Goal: Information Seeking & Learning: Understand process/instructions

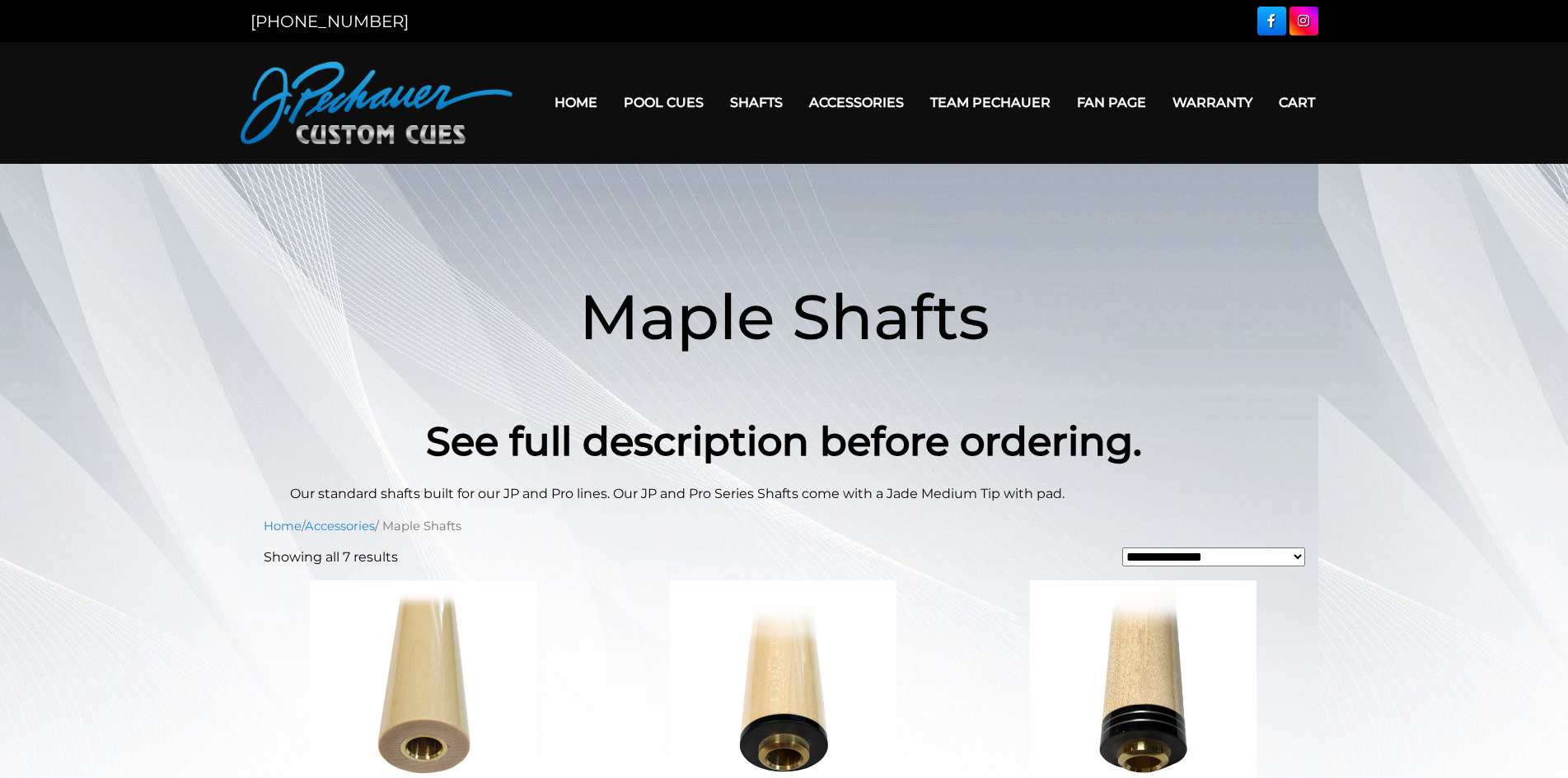
click at [1213, 110] on link "Warranty" at bounding box center [1212, 102] width 106 height 42
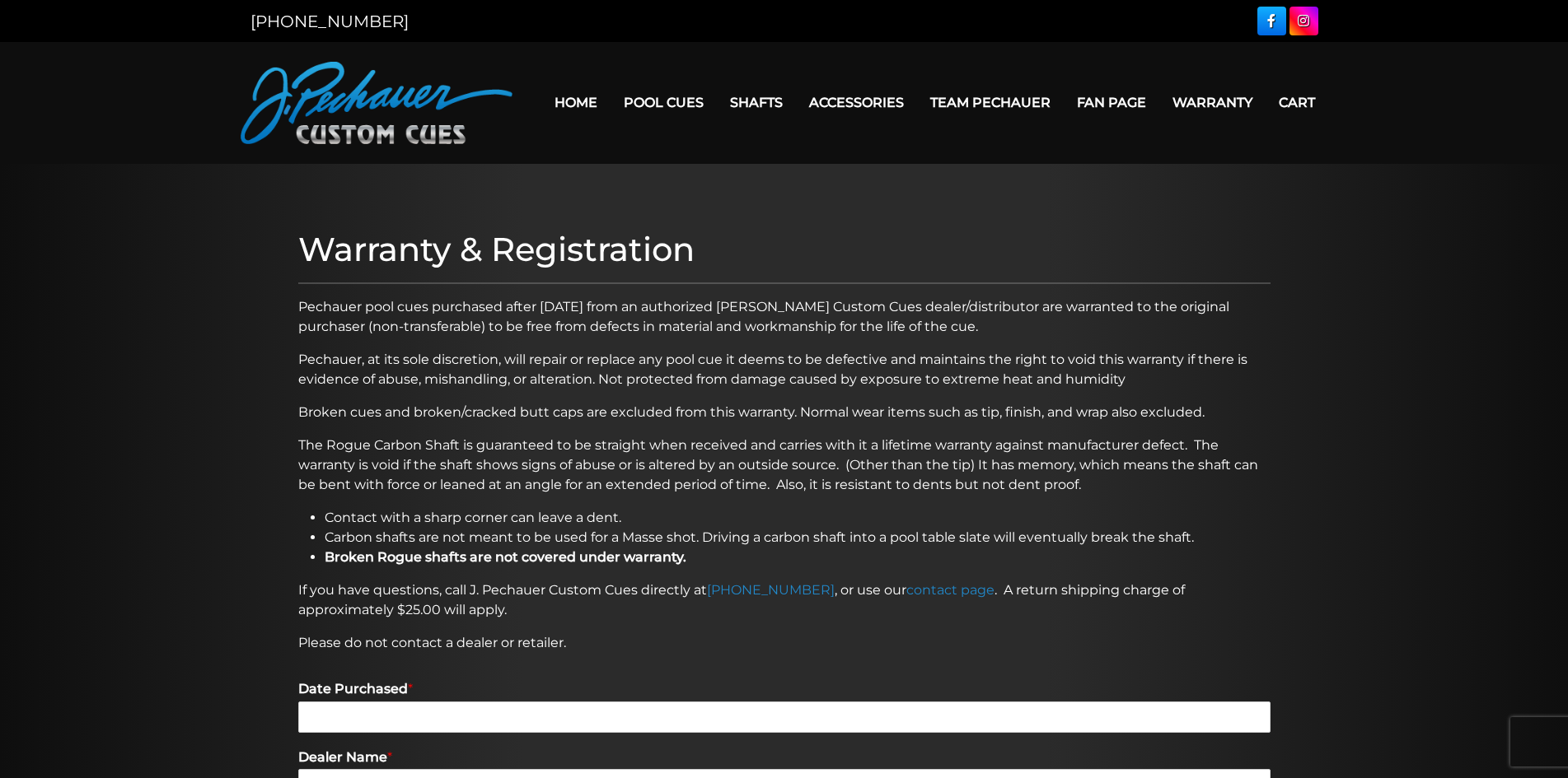
click at [261, 438] on div at bounding box center [784, 753] width 1568 height 1179
